Goal: Check status: Check status

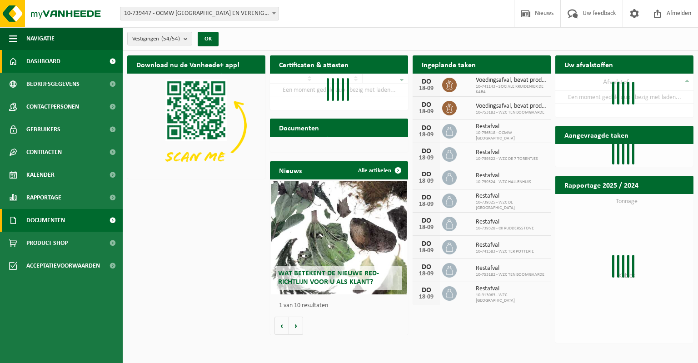
click at [42, 219] on span "Documenten" at bounding box center [45, 220] width 39 height 23
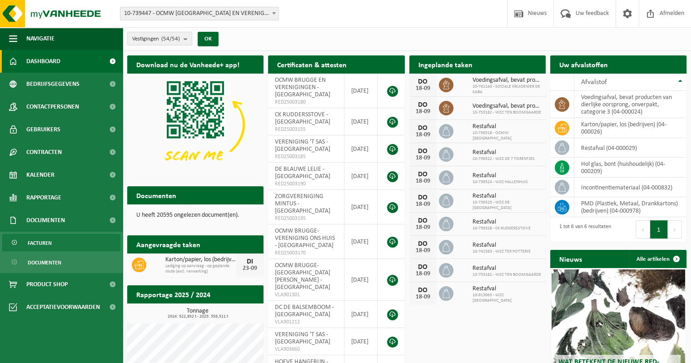
click at [41, 241] on span "Facturen" at bounding box center [40, 242] width 24 height 17
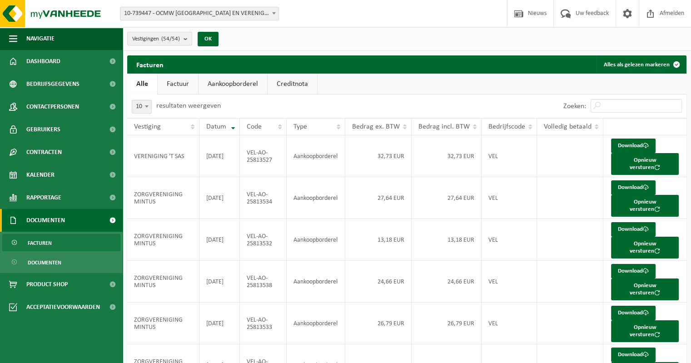
click at [241, 85] on link "Aankoopborderel" at bounding box center [233, 84] width 69 height 21
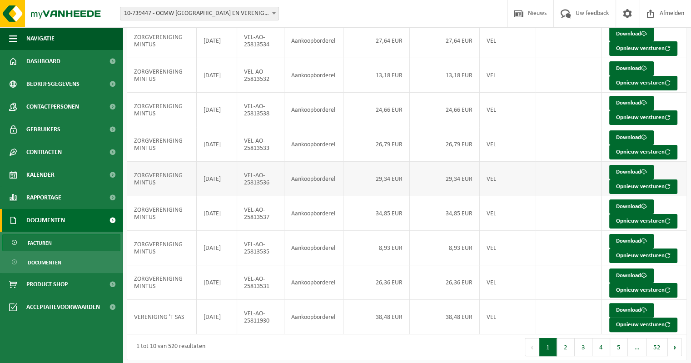
scroll to position [148, 0]
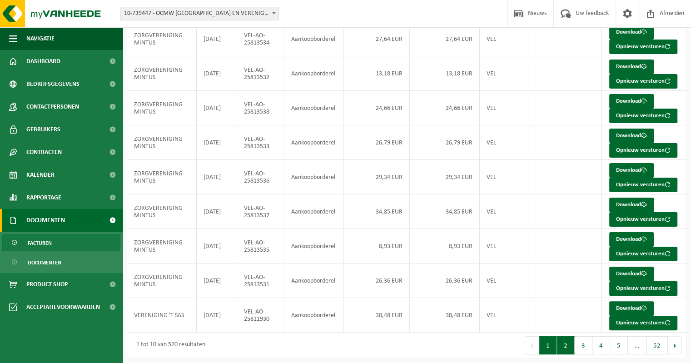
click at [564, 347] on button "2" at bounding box center [566, 345] width 18 height 18
click at [549, 341] on button "1" at bounding box center [548, 345] width 18 height 18
click at [565, 338] on button "2" at bounding box center [566, 345] width 18 height 18
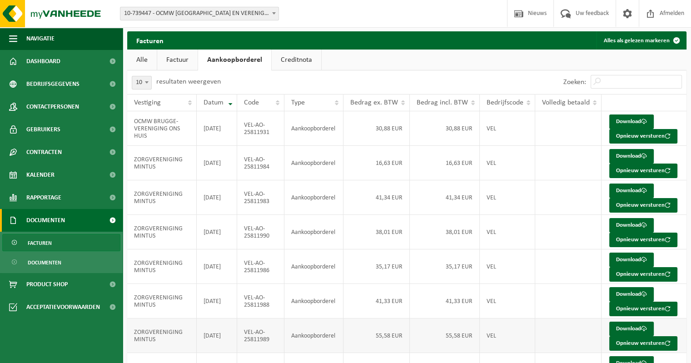
scroll to position [45, 0]
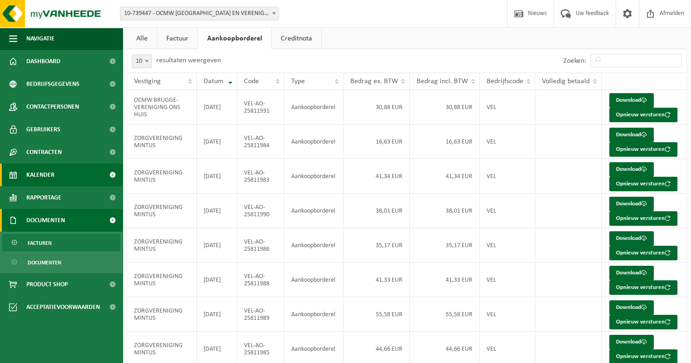
click at [39, 176] on span "Kalender" at bounding box center [40, 175] width 28 height 23
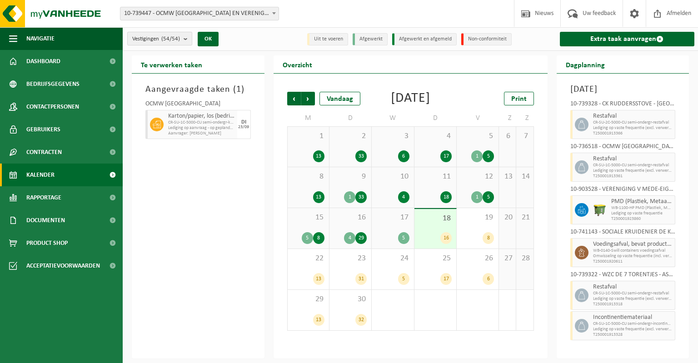
click at [186, 40] on b "submit" at bounding box center [188, 38] width 8 height 13
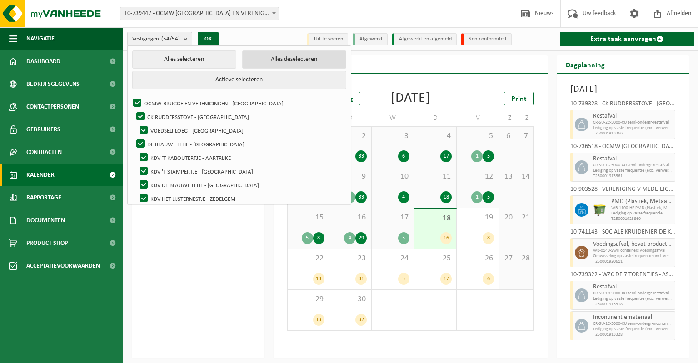
click at [244, 63] on button "Alles deselecteren" at bounding box center [294, 59] width 104 height 18
checkbox input "false"
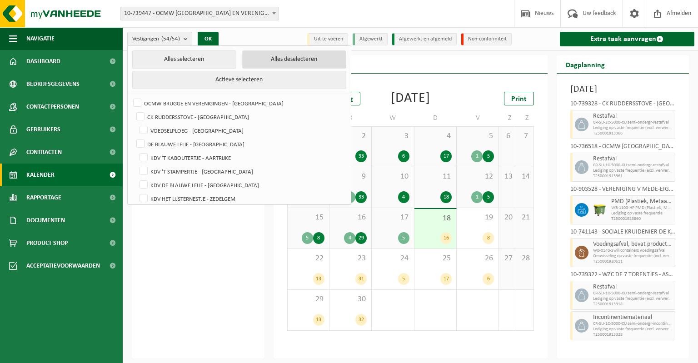
checkbox input "false"
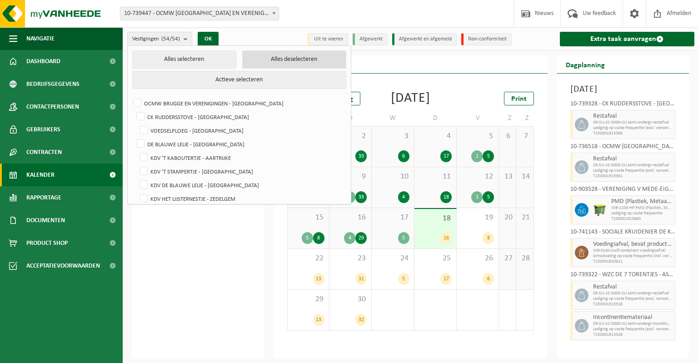
checkbox input "false"
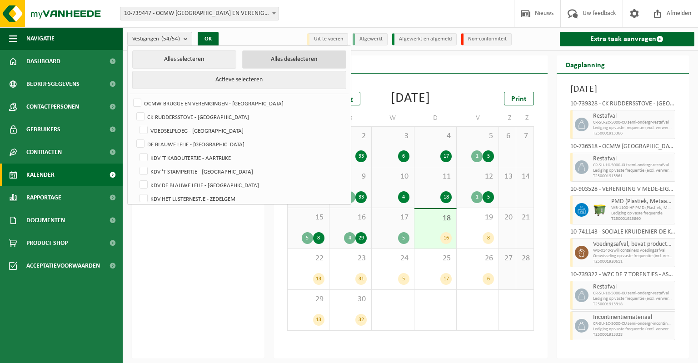
checkbox input "false"
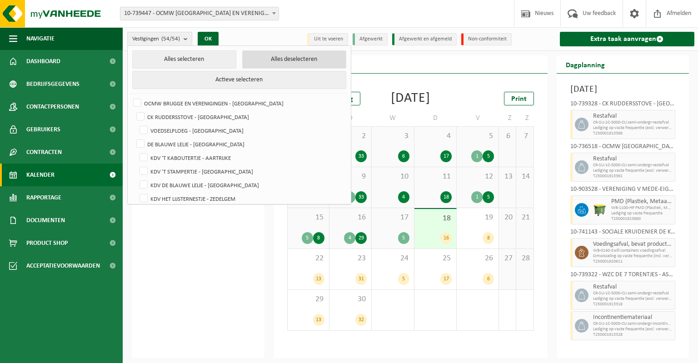
checkbox input "false"
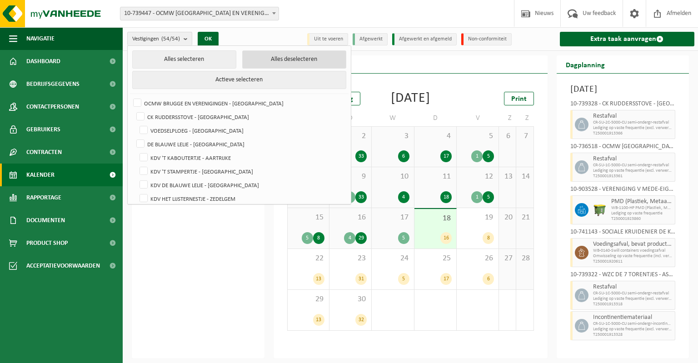
checkbox input "false"
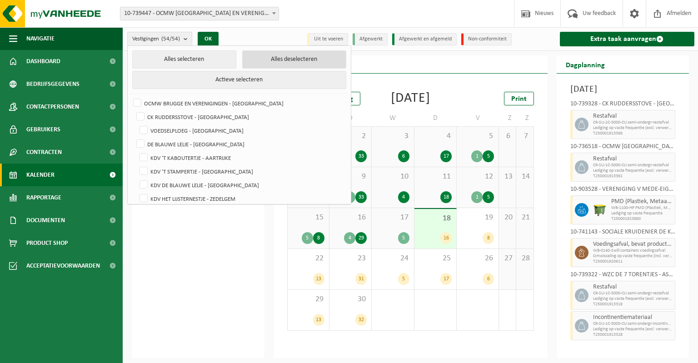
checkbox input "false"
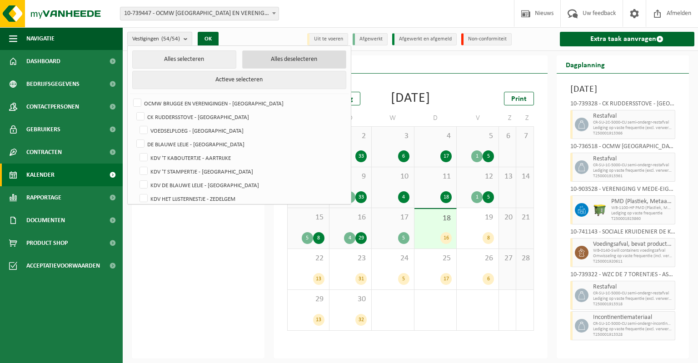
checkbox input "false"
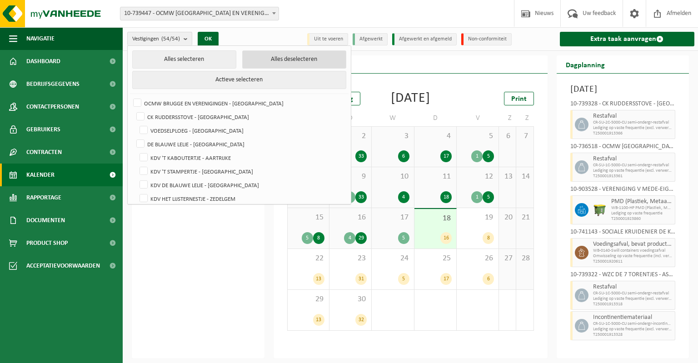
checkbox input "false"
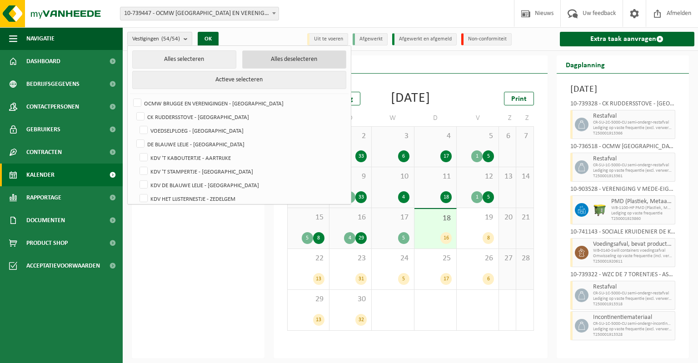
checkbox input "false"
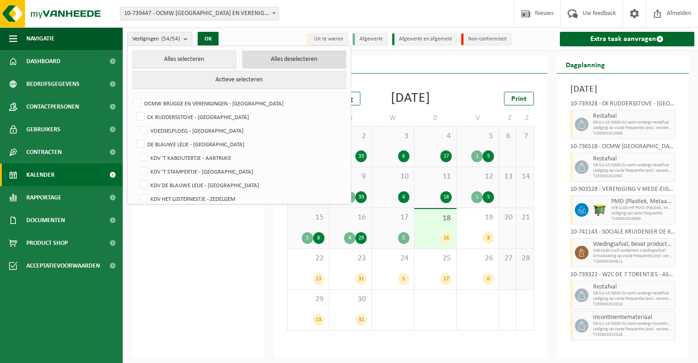
checkbox input "false"
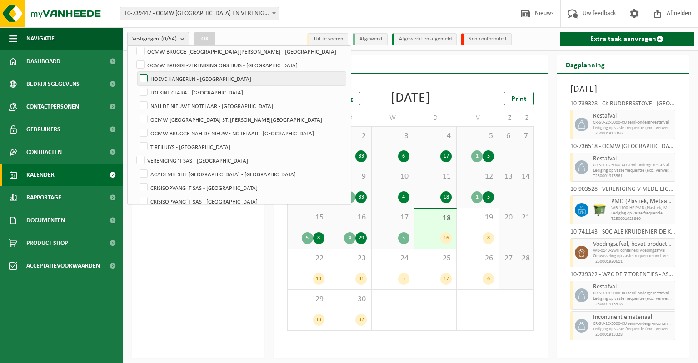
scroll to position [318, 0]
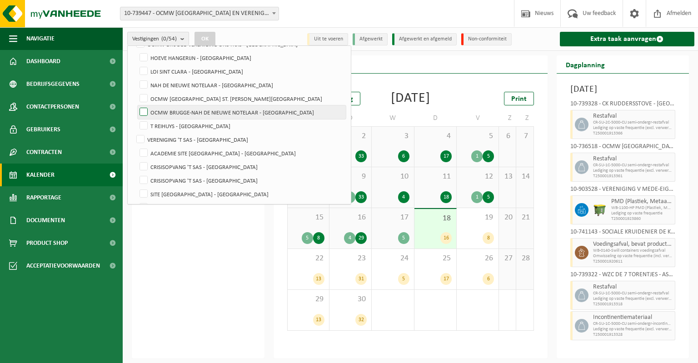
click at [144, 110] on label "OCMW BRUGGE-NAH DE NIEUWE NOTELAAR - [GEOGRAPHIC_DATA]" at bounding box center [242, 112] width 208 height 14
click at [136, 105] on input "OCMW BRUGGE-NAH DE NIEUWE NOTELAAR - [GEOGRAPHIC_DATA]" at bounding box center [136, 105] width 0 height 0
checkbox input "true"
click at [205, 37] on button "OK" at bounding box center [205, 39] width 21 height 15
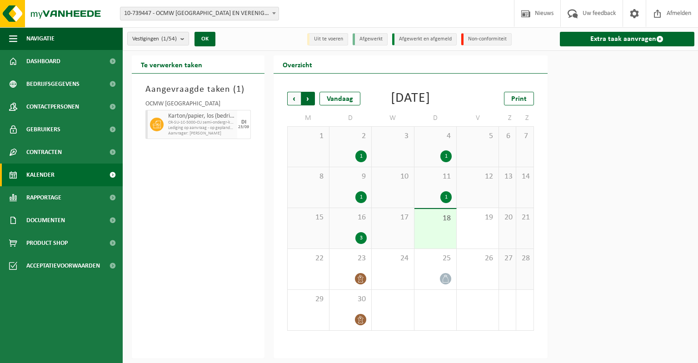
click at [291, 100] on span "Vorige" at bounding box center [294, 99] width 14 height 14
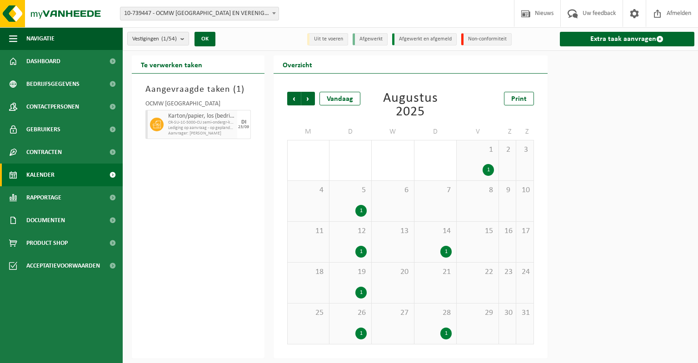
click at [490, 170] on div "1" at bounding box center [488, 170] width 11 height 12
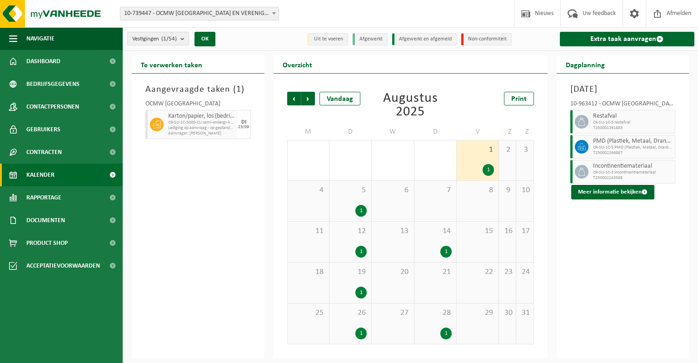
click at [356, 208] on div "1" at bounding box center [360, 211] width 11 height 12
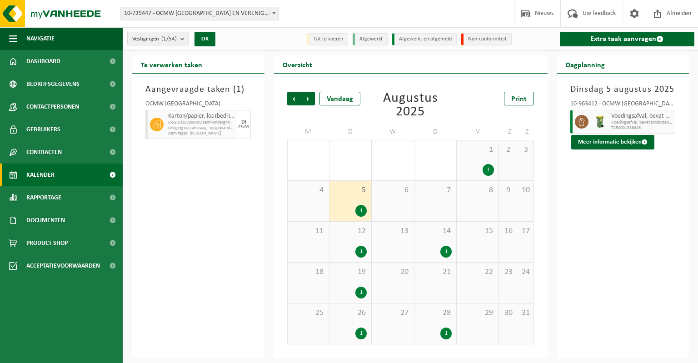
click at [360, 250] on div "1" at bounding box center [360, 252] width 11 height 12
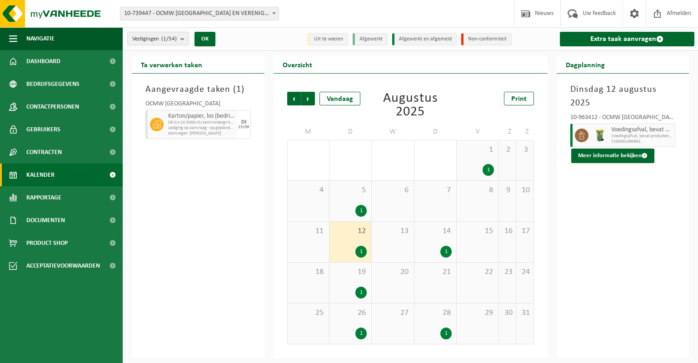
click at [362, 281] on div "19 1" at bounding box center [350, 283] width 42 height 40
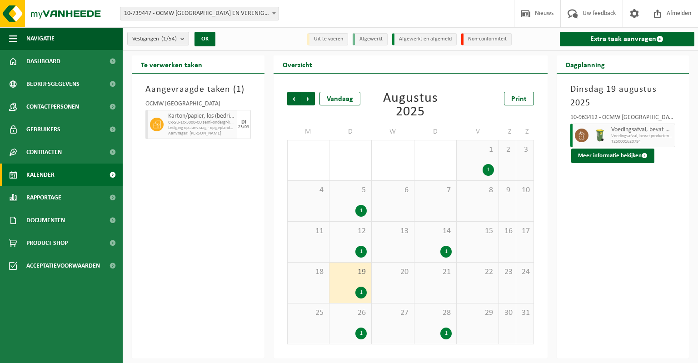
click at [360, 329] on div "1" at bounding box center [360, 334] width 11 height 12
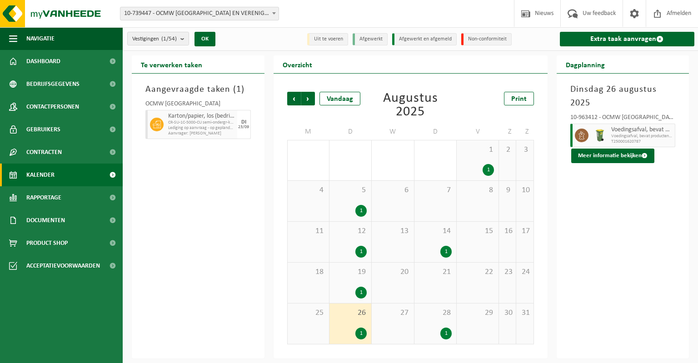
drag, startPoint x: 442, startPoint y: 251, endPoint x: 436, endPoint y: 253, distance: 5.9
click at [442, 252] on div "1" at bounding box center [445, 252] width 11 height 12
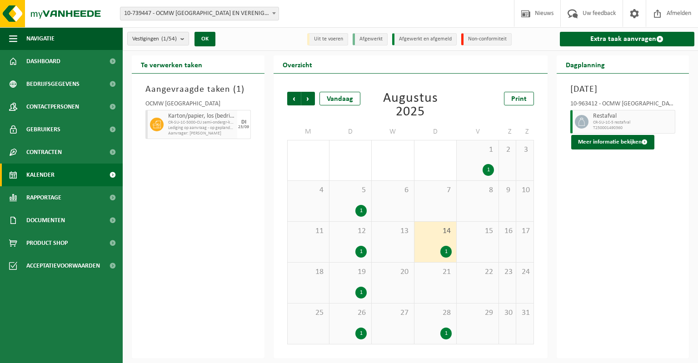
click at [444, 332] on div "1" at bounding box center [445, 334] width 11 height 12
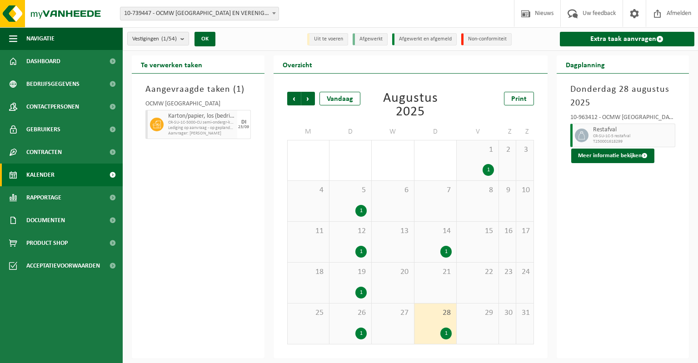
click at [485, 172] on div "1" at bounding box center [488, 170] width 11 height 12
